Goal: Task Accomplishment & Management: Manage account settings

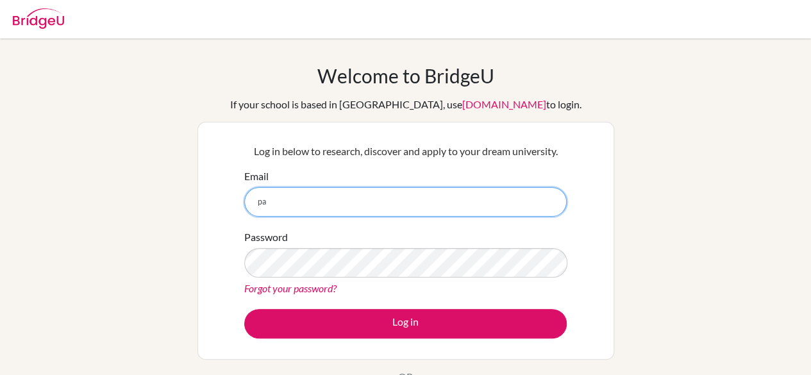
click at [325, 199] on input "pa" at bounding box center [405, 202] width 323 height 30
type input "patricia.ricle@menoruio.edu.ec"
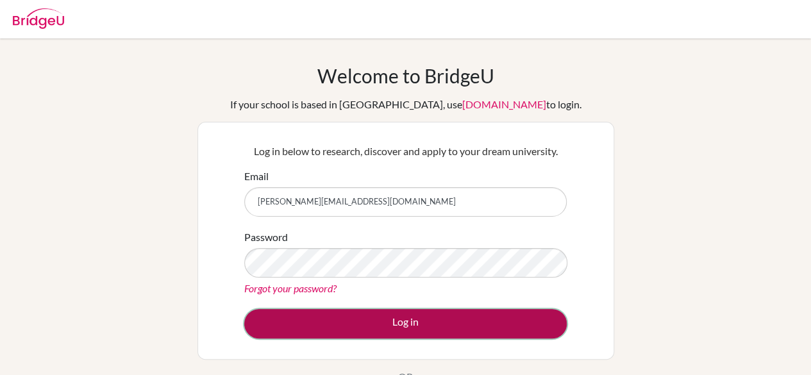
click at [378, 319] on button "Log in" at bounding box center [405, 324] width 323 height 30
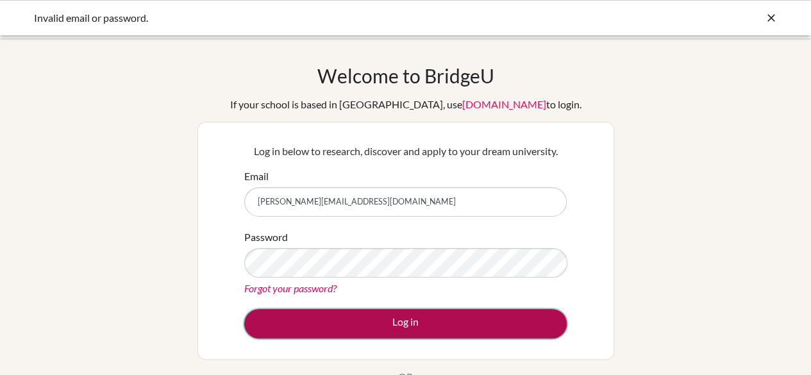
click at [371, 323] on button "Log in" at bounding box center [405, 324] width 323 height 30
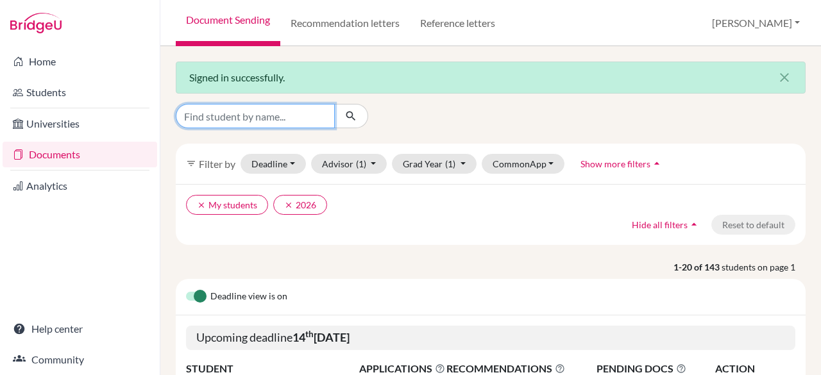
click at [260, 121] on input "Find student by name..." at bounding box center [255, 116] width 159 height 24
type input "anker"
click button "submit" at bounding box center [351, 116] width 34 height 24
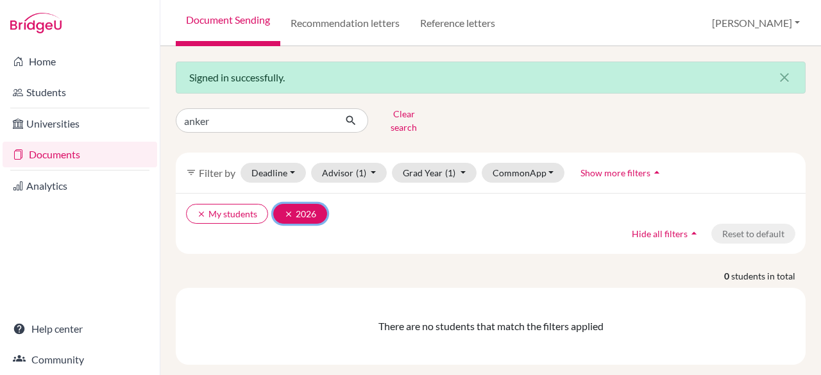
click at [289, 210] on icon "clear" at bounding box center [288, 214] width 9 height 9
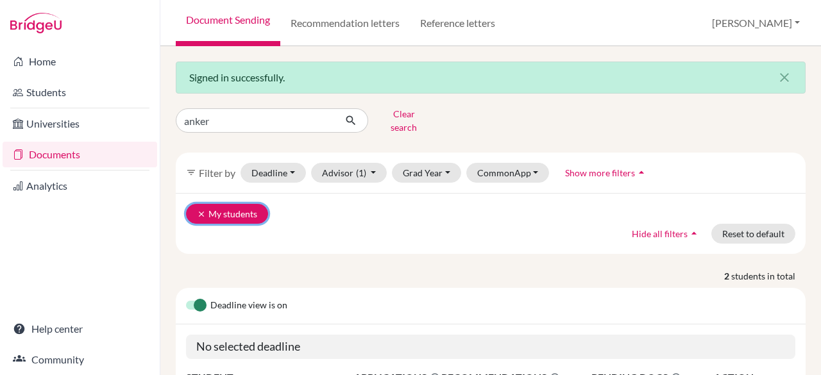
click at [203, 204] on button "clear My students" at bounding box center [227, 214] width 82 height 20
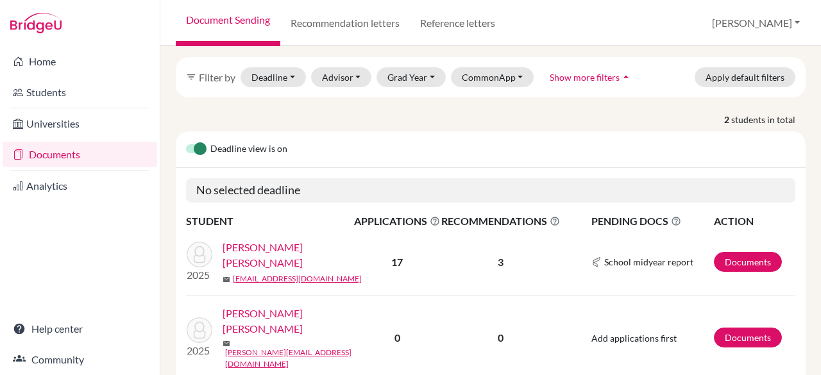
scroll to position [114, 0]
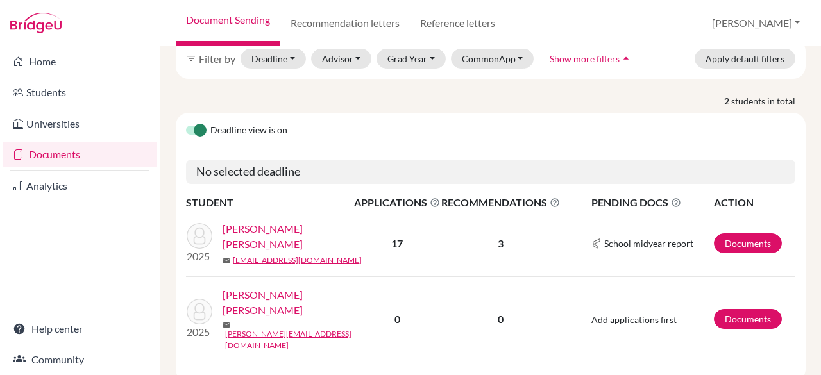
click at [278, 223] on link "[PERSON_NAME] [PERSON_NAME]" at bounding box center [293, 236] width 140 height 31
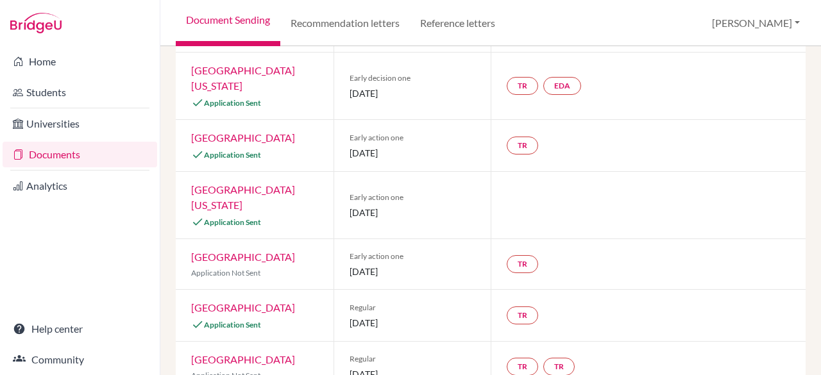
scroll to position [285, 0]
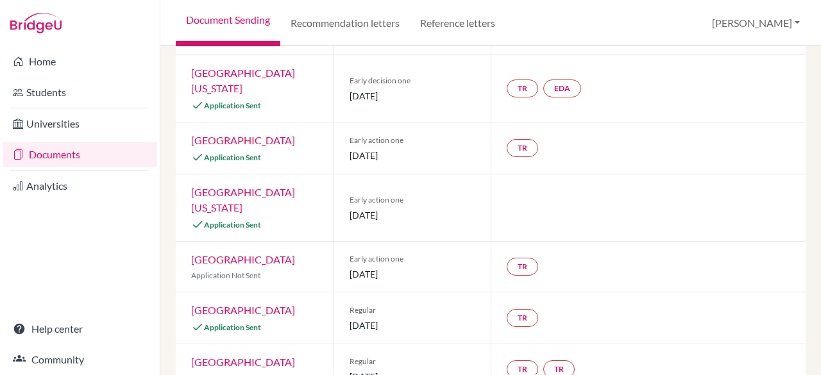
click at [242, 186] on link "University of Texas at Austin" at bounding box center [243, 200] width 104 height 28
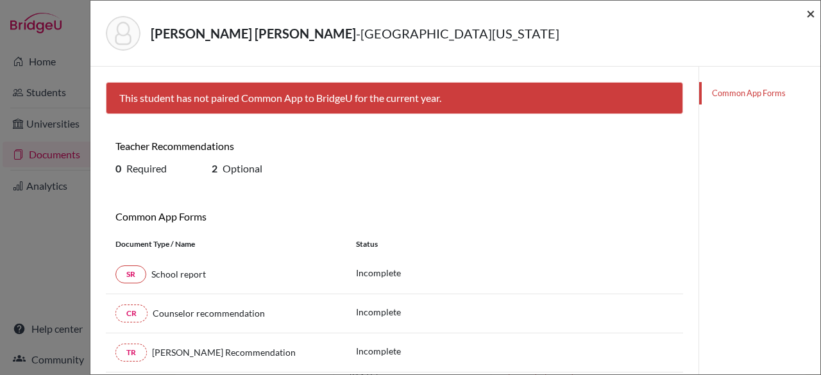
click at [807, 6] on span "×" at bounding box center [810, 13] width 9 height 19
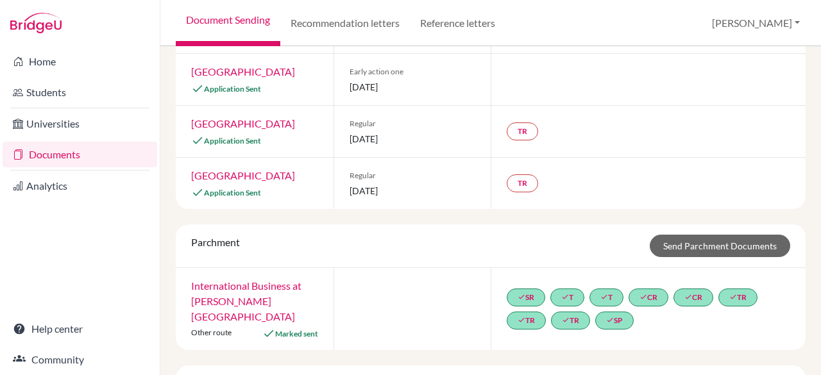
scroll to position [892, 0]
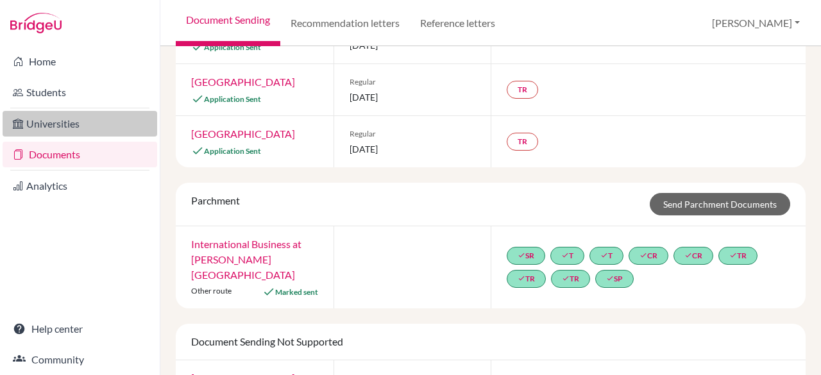
click at [67, 123] on link "Universities" at bounding box center [80, 124] width 155 height 26
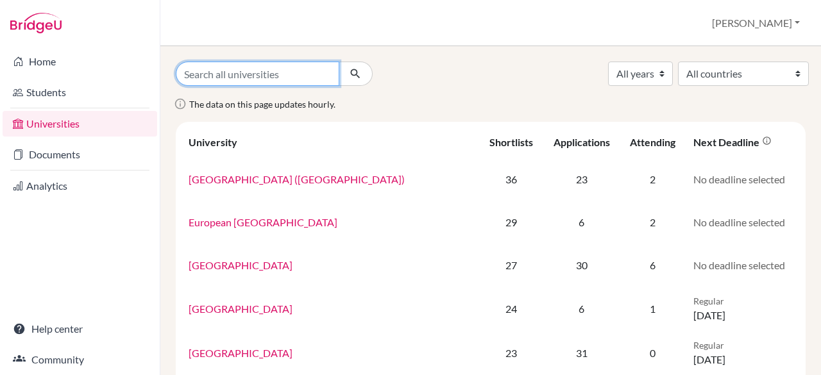
click at [259, 74] on input "Search all universities" at bounding box center [258, 74] width 164 height 24
type input "austin"
click at [339, 62] on button "submit" at bounding box center [356, 74] width 34 height 24
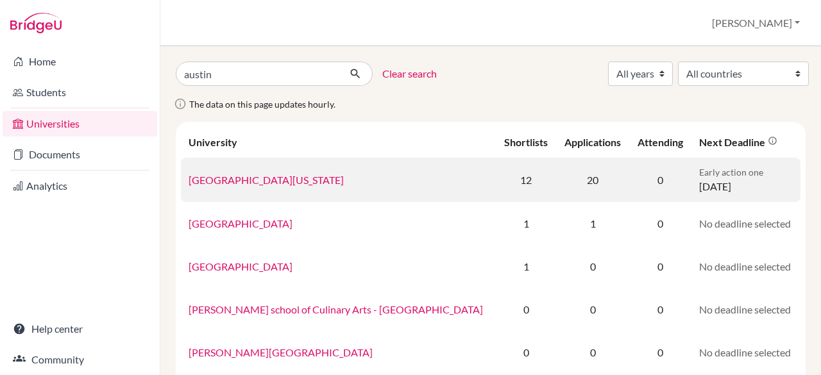
click at [257, 174] on link "University of Texas at Austin" at bounding box center [266, 180] width 155 height 12
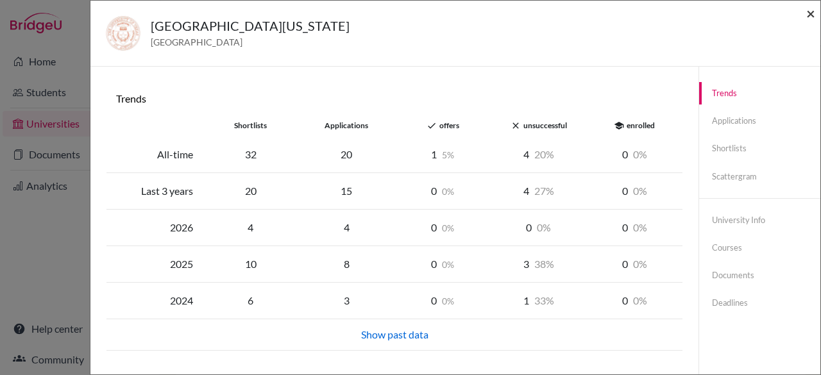
click at [813, 15] on span "×" at bounding box center [810, 13] width 9 height 19
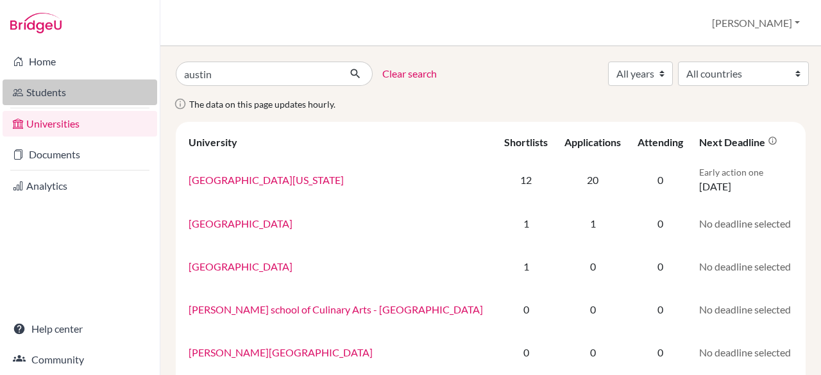
click at [57, 89] on link "Students" at bounding box center [80, 93] width 155 height 26
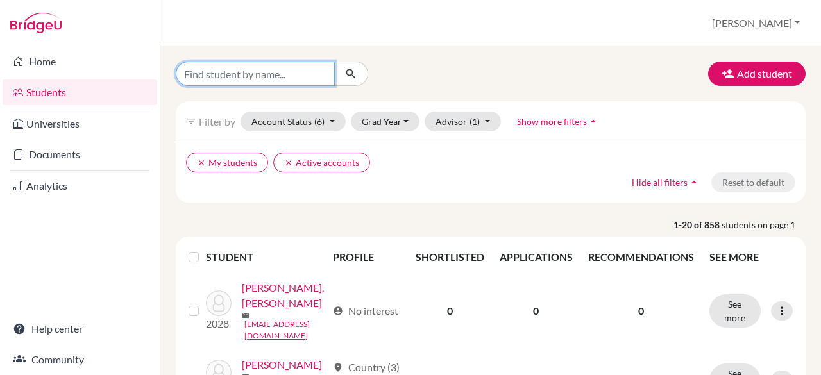
click at [245, 76] on input "Find student by name..." at bounding box center [255, 74] width 159 height 24
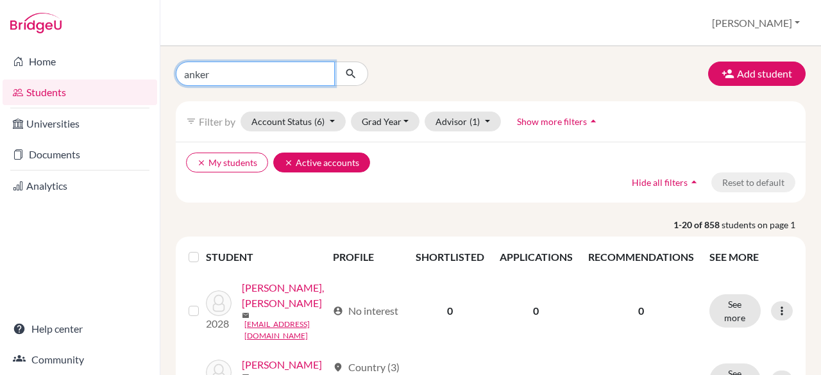
type input "anker"
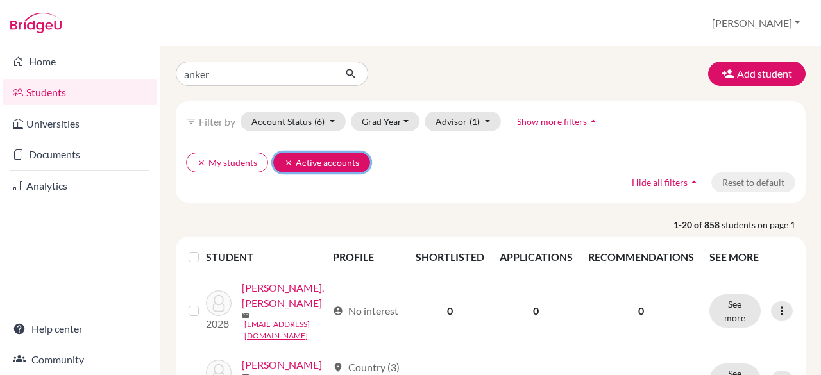
click at [285, 160] on icon "clear" at bounding box center [288, 162] width 9 height 9
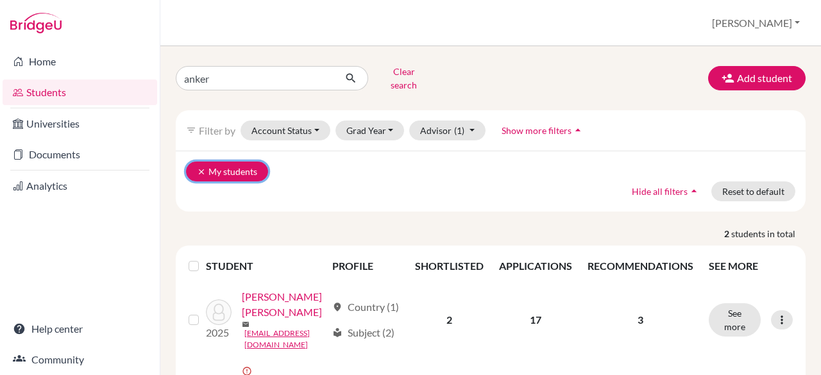
click at [202, 167] on icon "clear" at bounding box center [201, 171] width 9 height 9
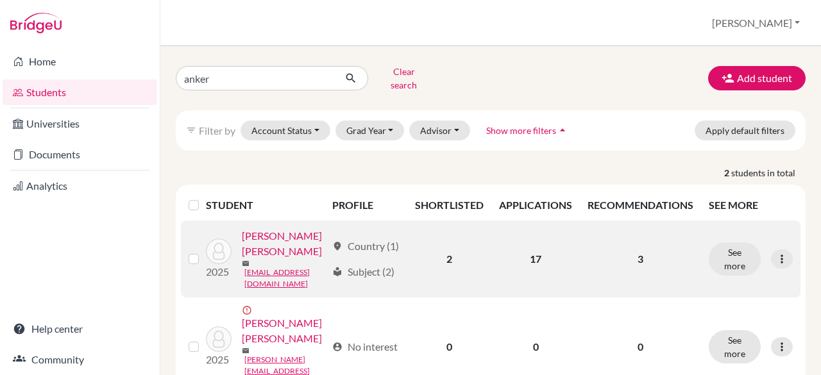
click at [246, 259] on link "ANKER BAUTISTA, EMILIA" at bounding box center [284, 243] width 85 height 31
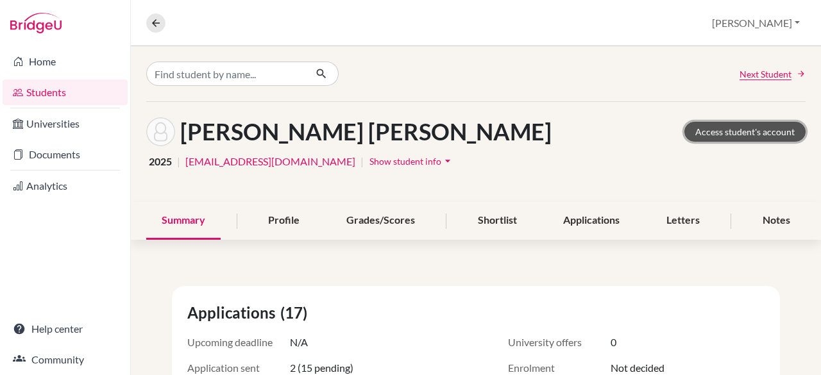
click at [702, 128] on link "Access student's account" at bounding box center [744, 132] width 121 height 20
click at [398, 158] on span "Show student info" at bounding box center [405, 161] width 72 height 11
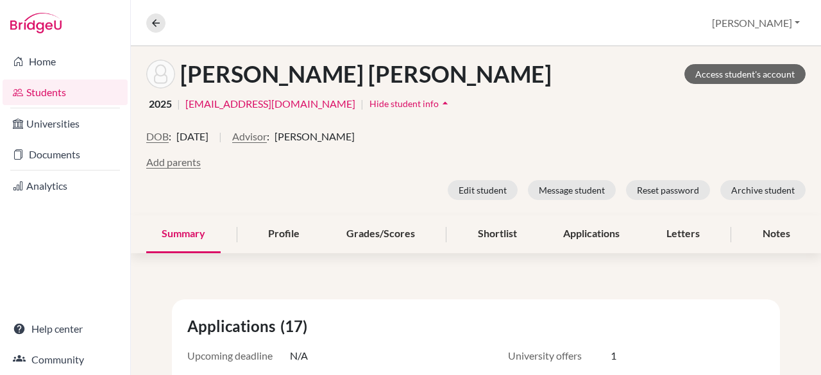
scroll to position [81, 0]
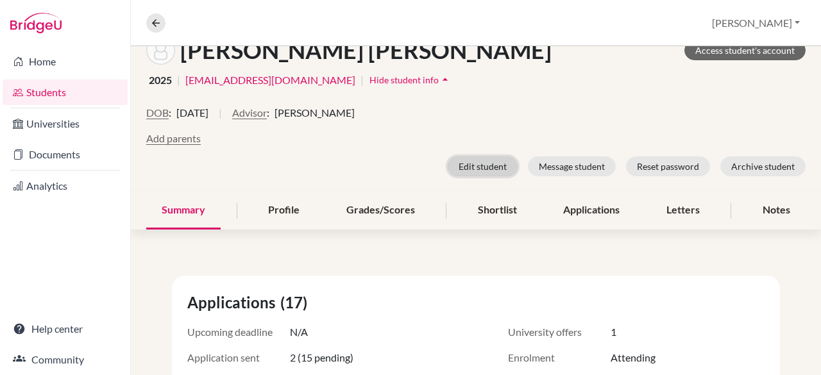
click at [468, 162] on button "Edit student" at bounding box center [483, 167] width 70 height 20
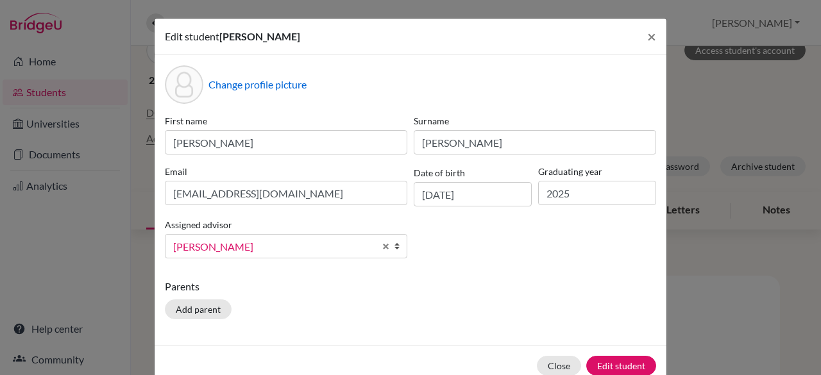
scroll to position [28, 0]
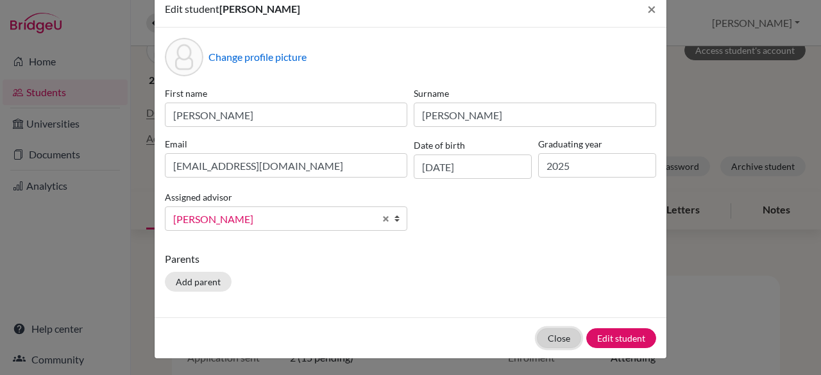
click at [562, 331] on button "Close" at bounding box center [559, 338] width 44 height 20
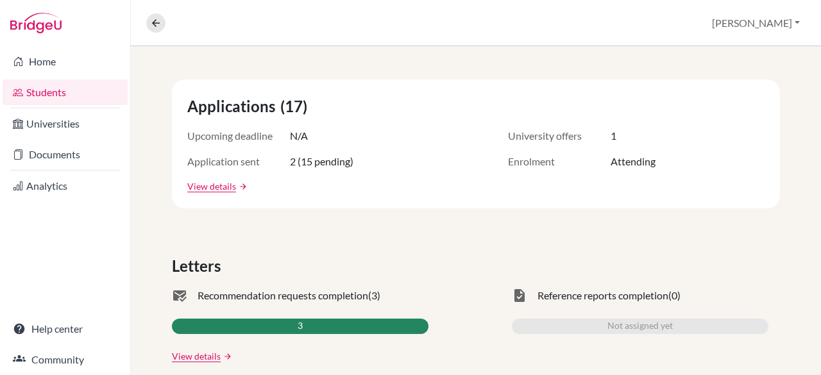
scroll to position [463, 0]
